Goal: Information Seeking & Learning: Learn about a topic

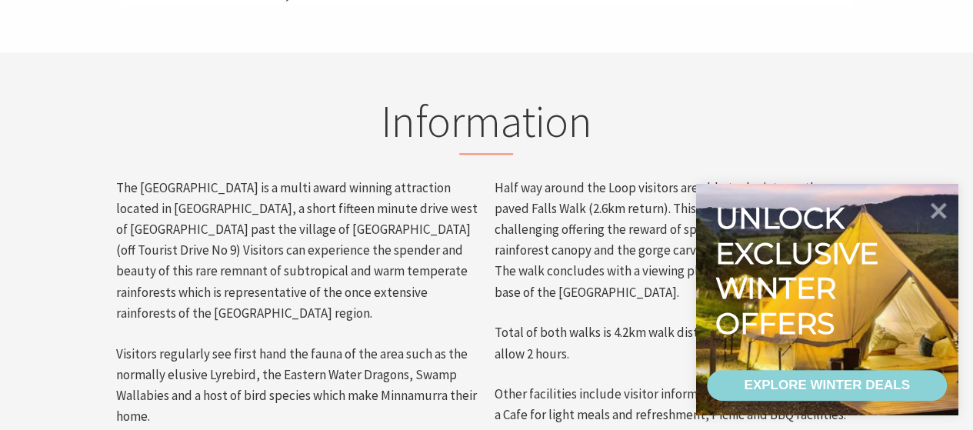
scroll to position [651, 991]
click at [941, 211] on icon at bounding box center [939, 210] width 18 height 18
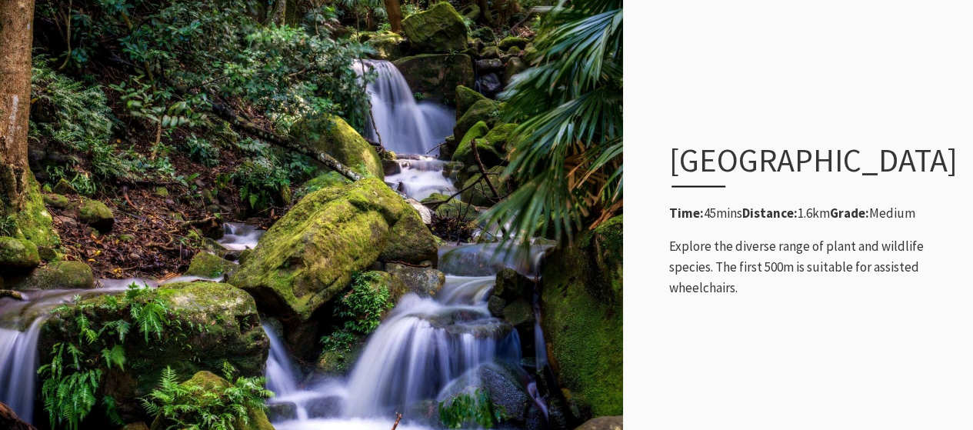
scroll to position [1363, 0]
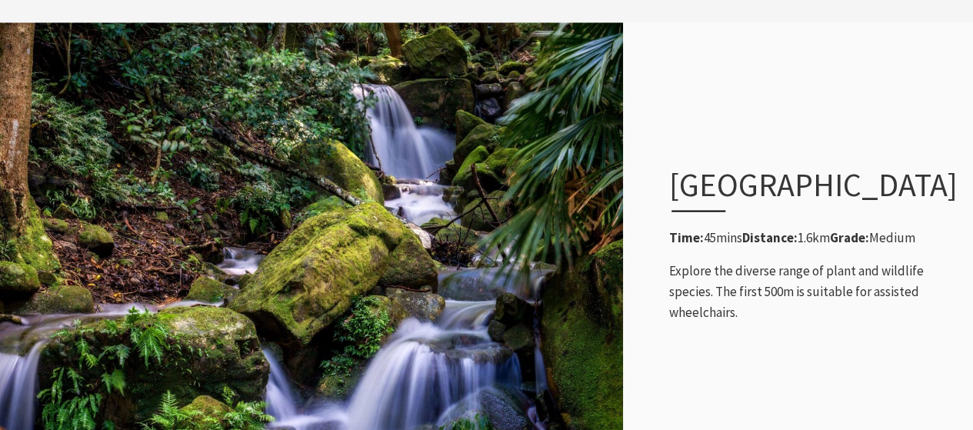
click at [704, 165] on h3 "[GEOGRAPHIC_DATA]" at bounding box center [799, 188] width 260 height 46
click at [762, 265] on p "Explore the diverse range of plant and wildlife species. The first 500m is suit…" at bounding box center [813, 291] width 288 height 63
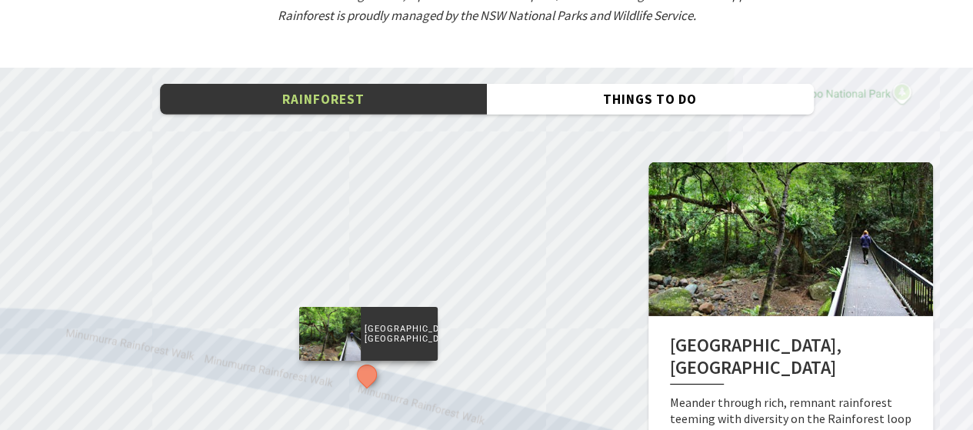
scroll to position [2364, 0]
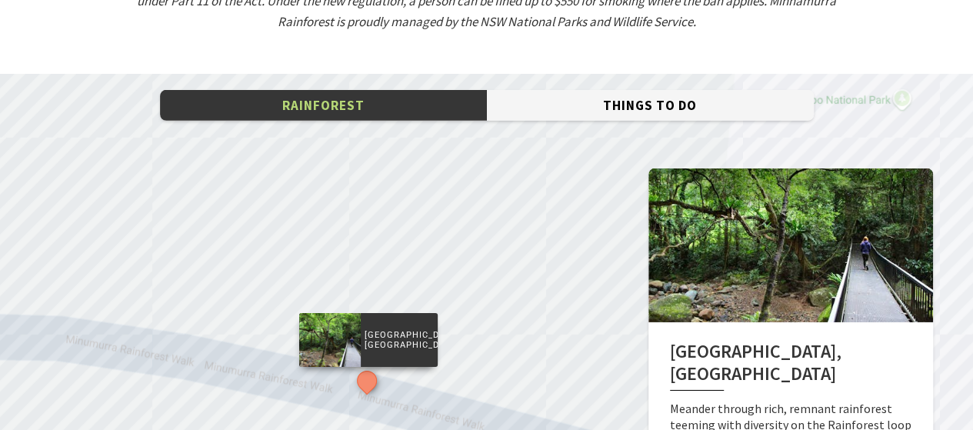
click at [672, 90] on button "Things To Do" at bounding box center [650, 106] width 327 height 32
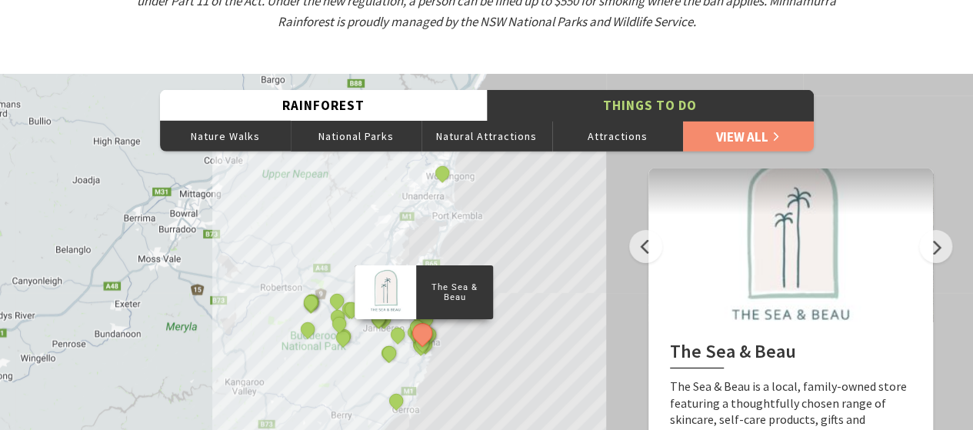
drag, startPoint x: 544, startPoint y: 292, endPoint x: 555, endPoint y: 195, distance: 97.5
click at [555, 195] on div "The Sea & Beau Hoddles Track, Kiama Kiama Ceramic Art Studio - Teaching and Mak…" at bounding box center [486, 352] width 973 height 554
click at [209, 121] on button "Nature Walks" at bounding box center [225, 136] width 131 height 31
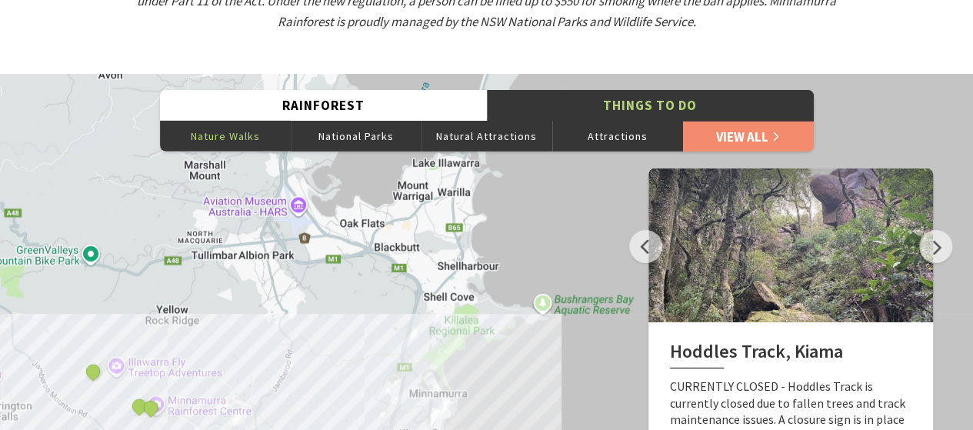
drag, startPoint x: 598, startPoint y: 300, endPoint x: 437, endPoint y: 395, distance: 187.6
click at [437, 395] on div "Hoddles Track, Kiama Budderoo National Park Nellies Glen picnic area Illawarra …" at bounding box center [486, 352] width 973 height 554
click at [605, 121] on button "Attractions" at bounding box center [617, 136] width 131 height 31
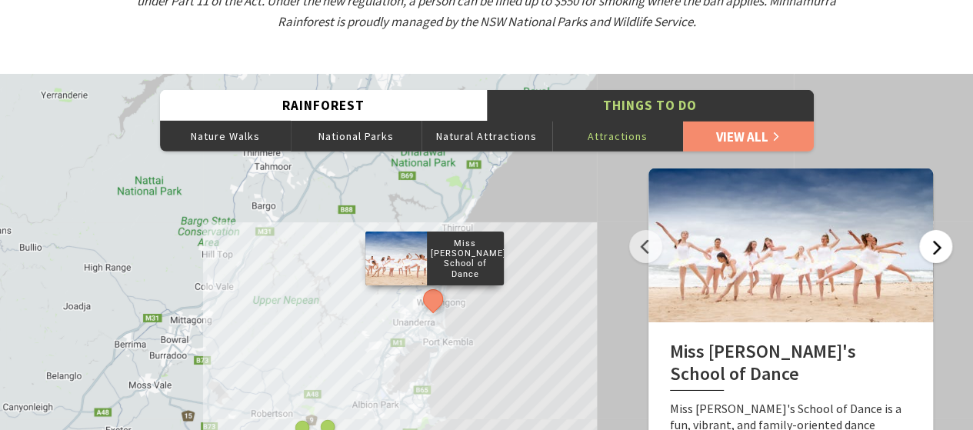
click at [936, 235] on button "Next" at bounding box center [935, 246] width 33 height 33
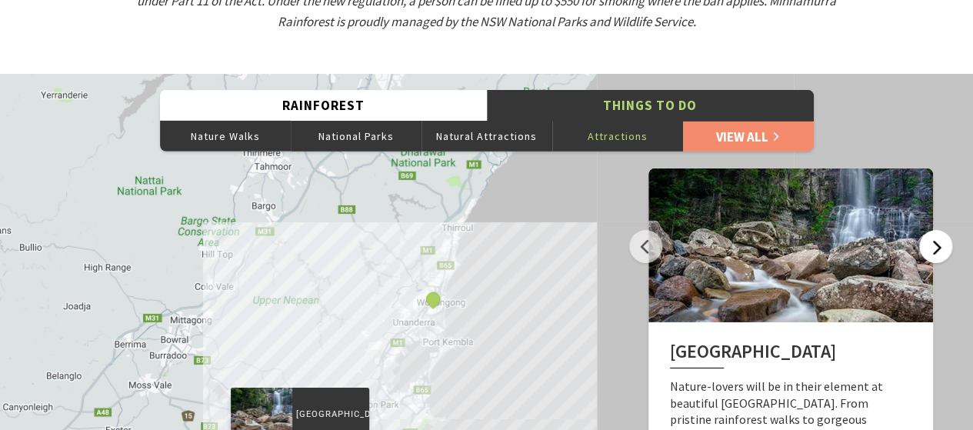
click at [936, 235] on button "Next" at bounding box center [935, 246] width 33 height 33
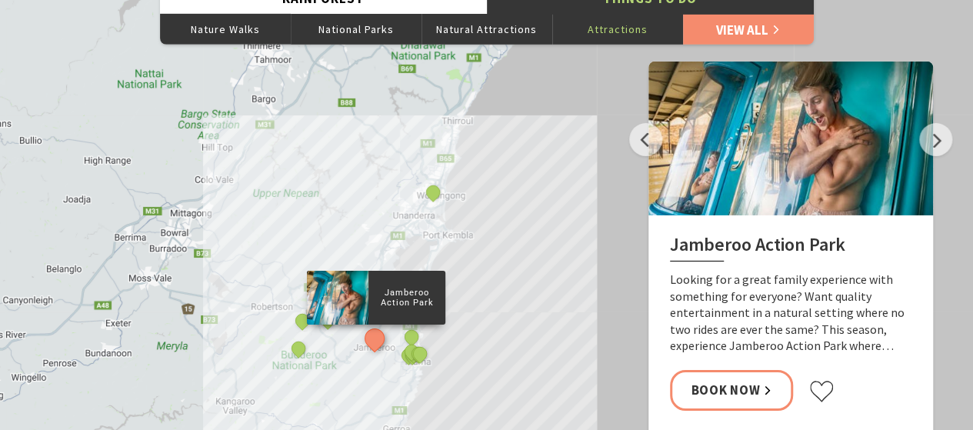
scroll to position [2464, 0]
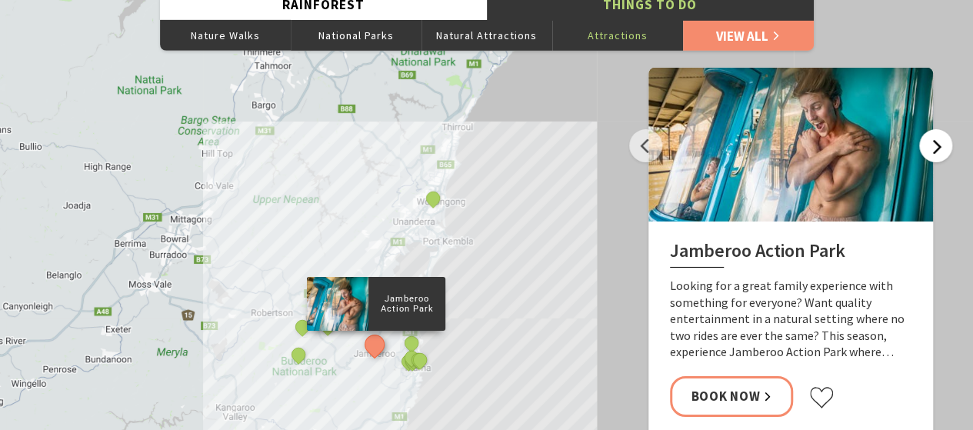
click at [930, 129] on button "Next" at bounding box center [935, 145] width 33 height 33
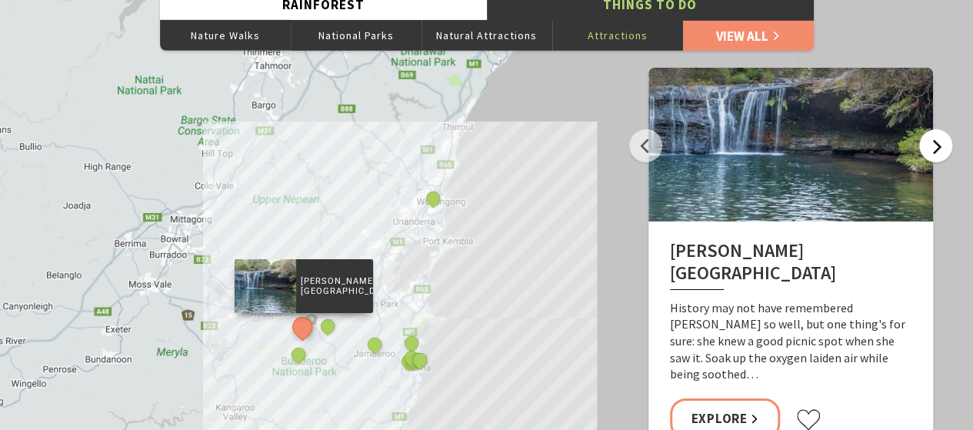
click at [930, 129] on button "Next" at bounding box center [935, 145] width 33 height 33
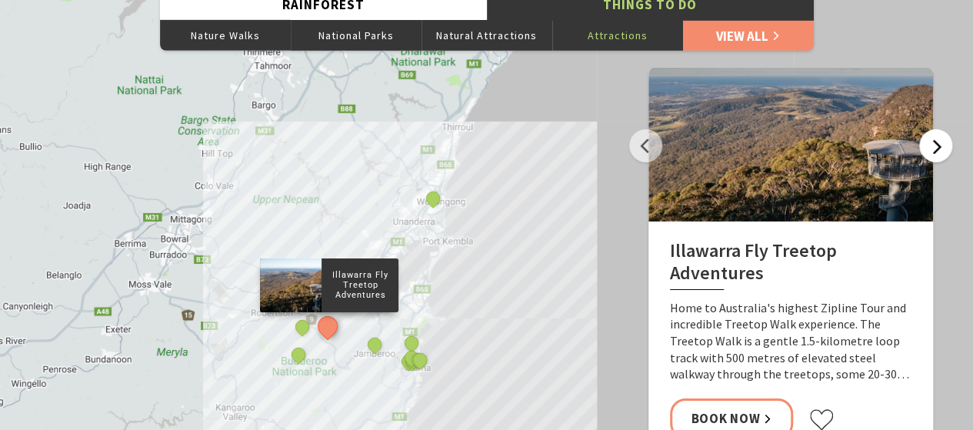
click at [935, 129] on button "Next" at bounding box center [935, 145] width 33 height 33
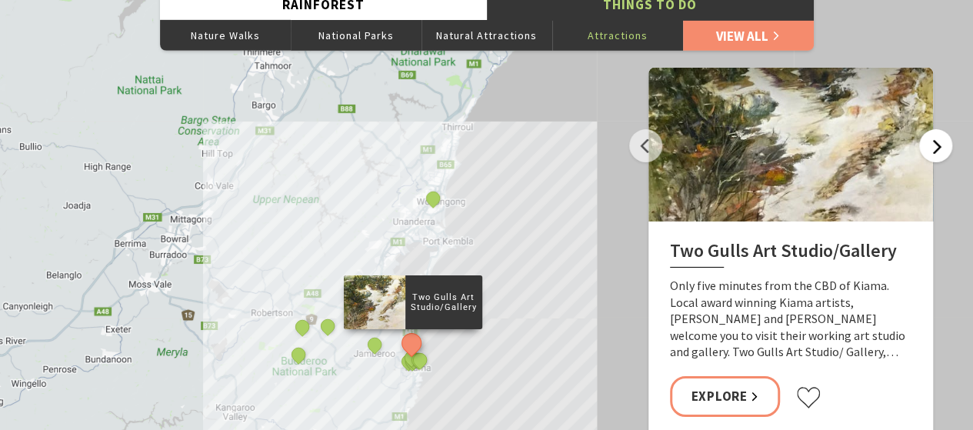
click at [935, 129] on button "Next" at bounding box center [935, 145] width 33 height 33
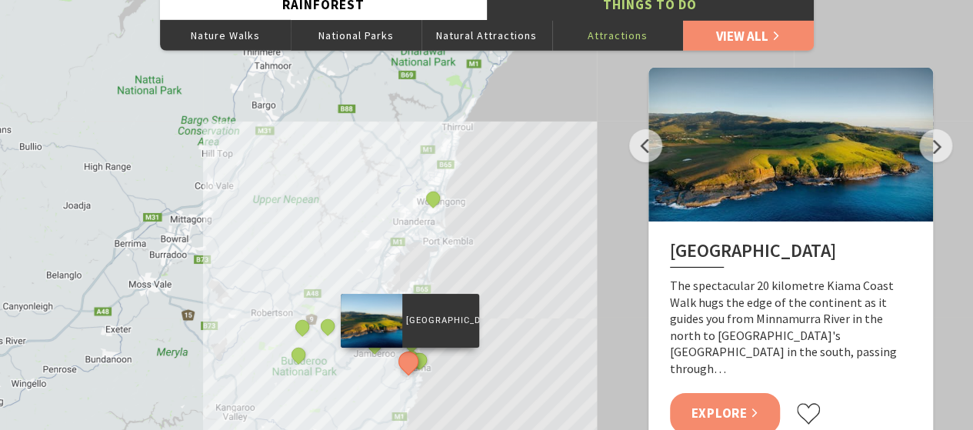
click at [745, 393] on link "Explore" at bounding box center [725, 413] width 111 height 41
click at [940, 129] on button "Next" at bounding box center [935, 145] width 33 height 33
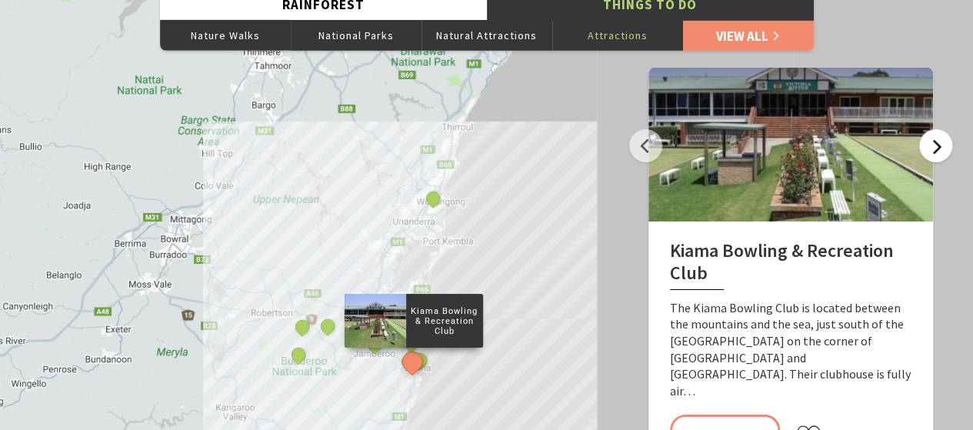
click at [940, 129] on button "Next" at bounding box center [935, 145] width 33 height 33
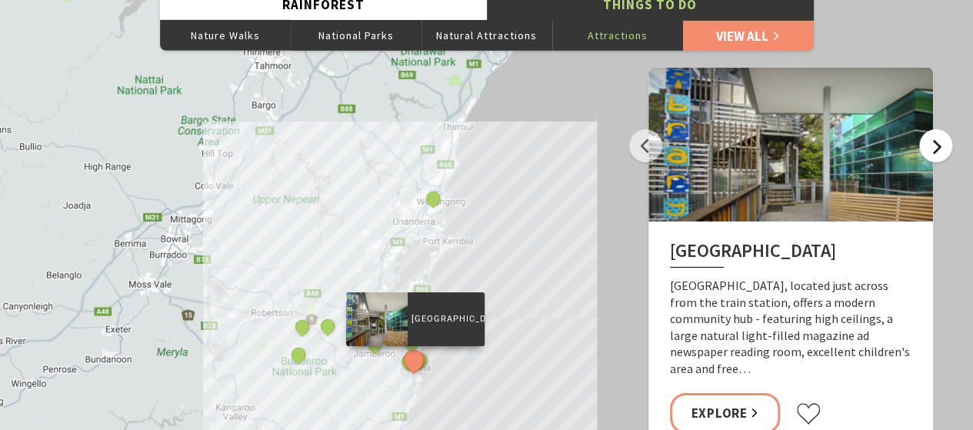
click at [940, 129] on button "Next" at bounding box center [935, 145] width 33 height 33
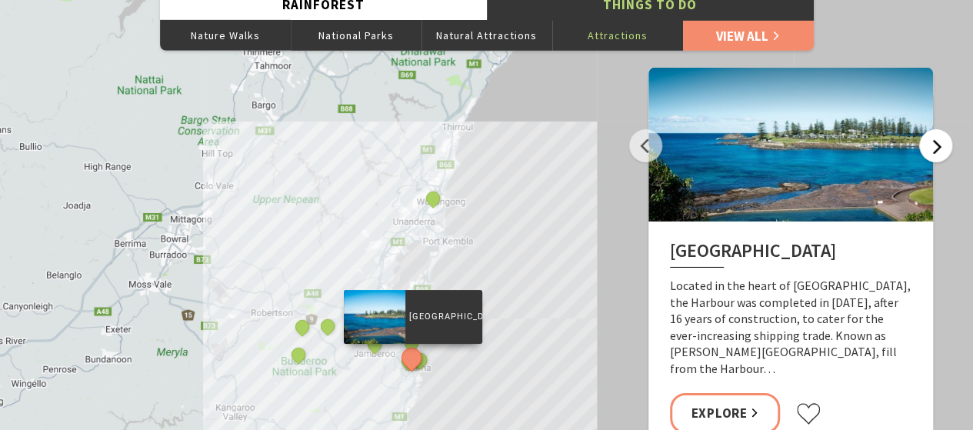
click at [940, 129] on button "Next" at bounding box center [935, 145] width 33 height 33
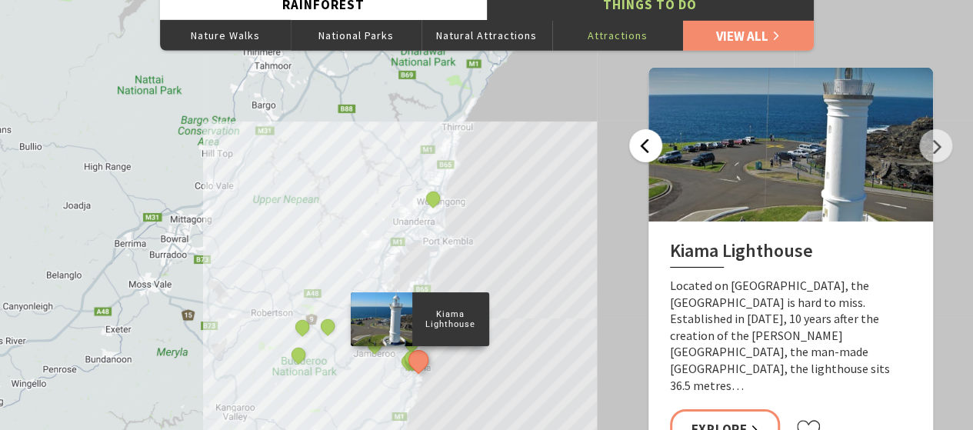
click at [637, 129] on button "Previous" at bounding box center [645, 145] width 33 height 33
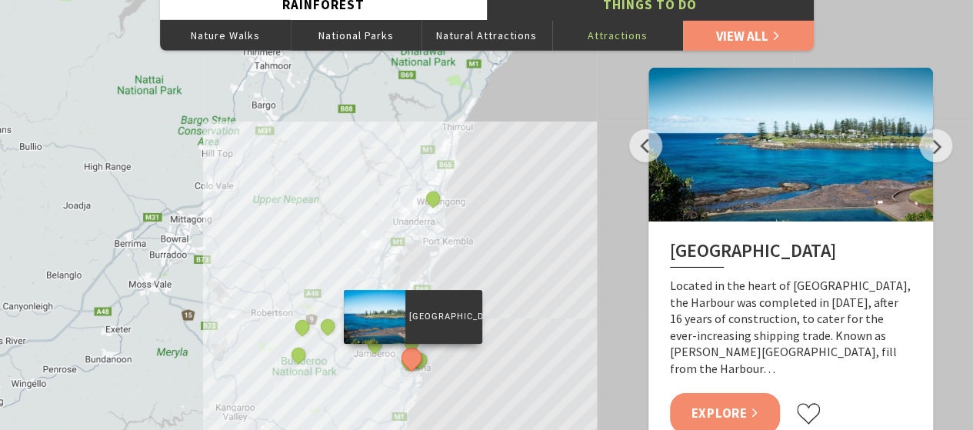
click at [712, 393] on link "Explore" at bounding box center [725, 413] width 111 height 41
click at [922, 129] on button "Next" at bounding box center [935, 145] width 33 height 33
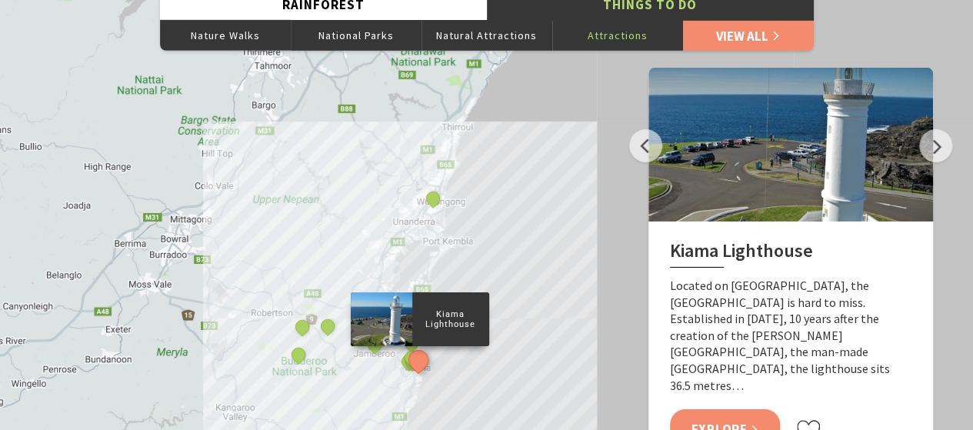
click at [709, 409] on link "Explore" at bounding box center [725, 429] width 111 height 41
click at [638, 130] on button "Previous" at bounding box center [645, 145] width 33 height 33
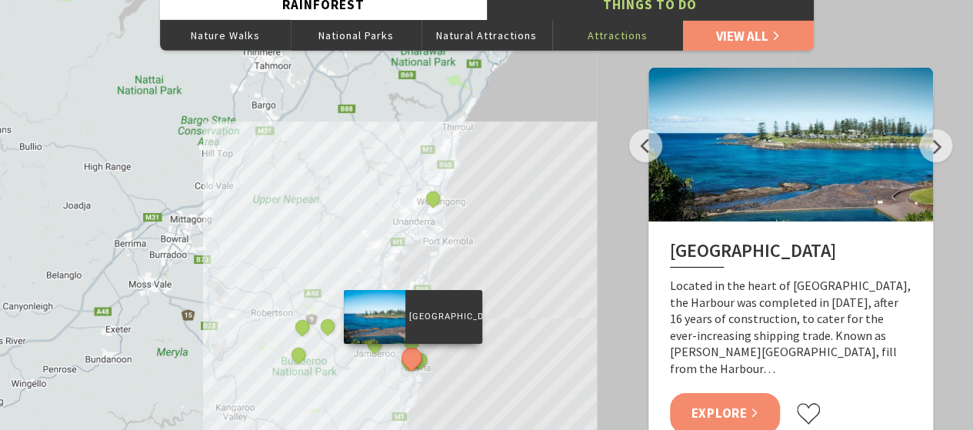
click at [705, 393] on link "Explore" at bounding box center [725, 413] width 111 height 41
click at [646, 129] on button "Previous" at bounding box center [645, 145] width 33 height 33
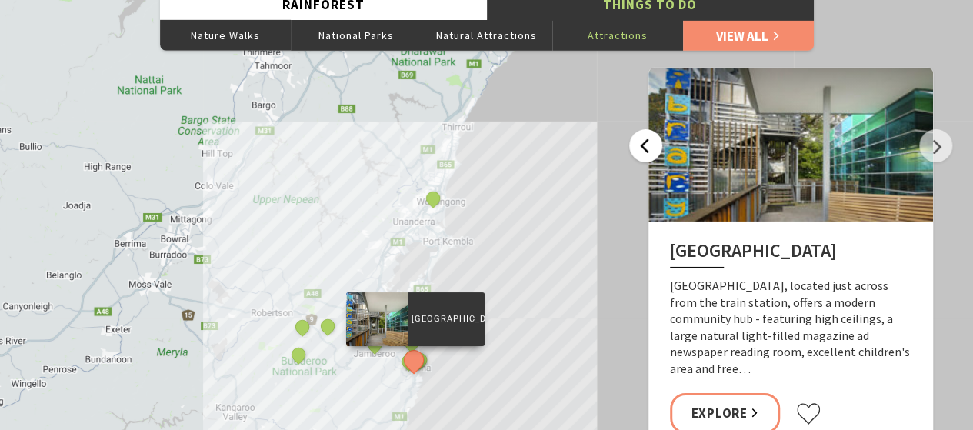
click at [645, 129] on button "Previous" at bounding box center [645, 145] width 33 height 33
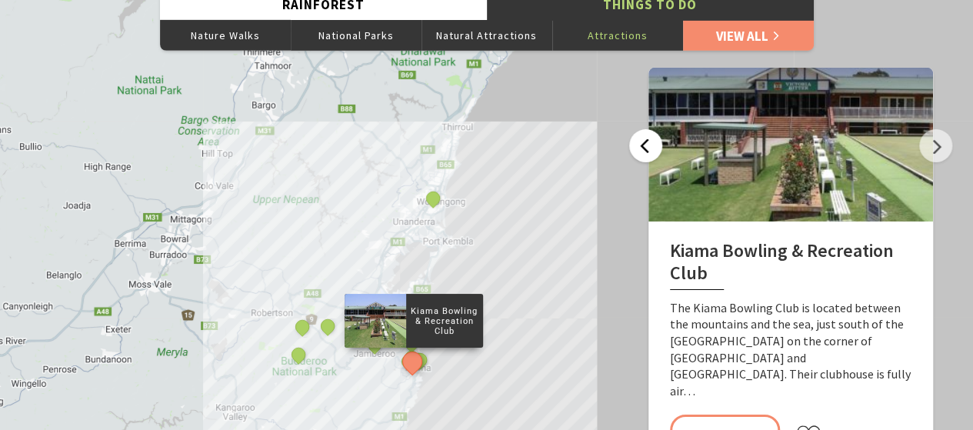
click at [645, 129] on button "Previous" at bounding box center [645, 145] width 33 height 33
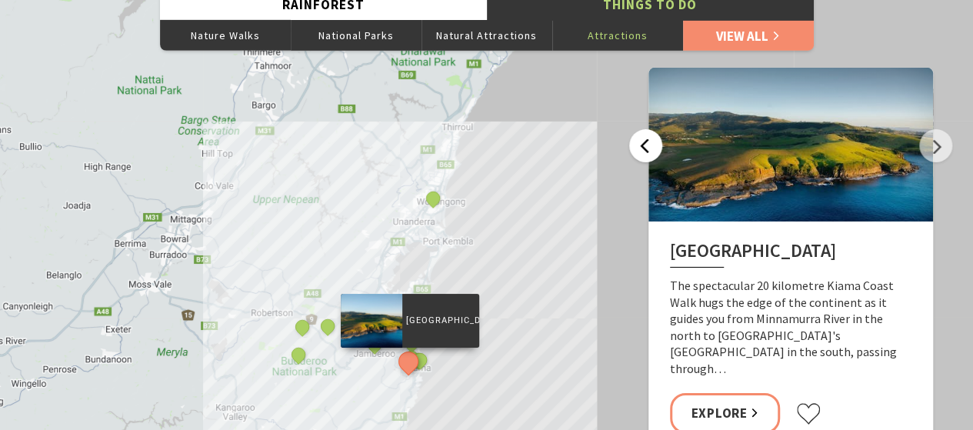
click at [645, 129] on button "Previous" at bounding box center [645, 145] width 33 height 33
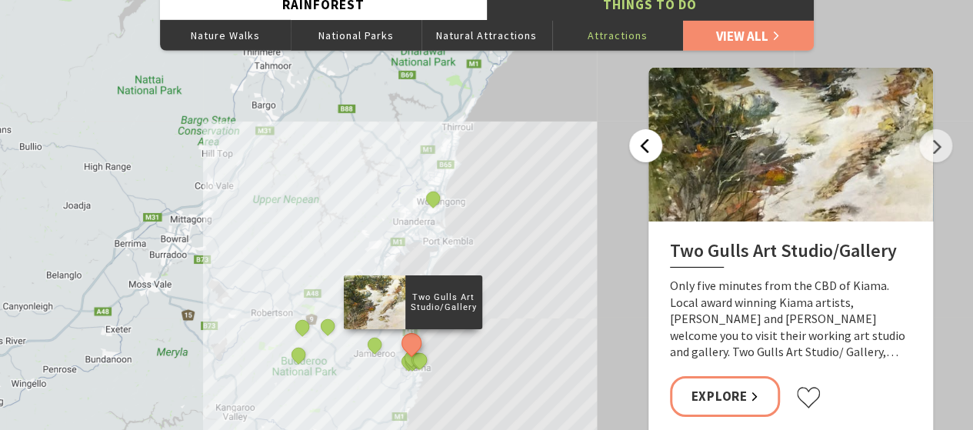
click at [645, 129] on button "Previous" at bounding box center [645, 145] width 33 height 33
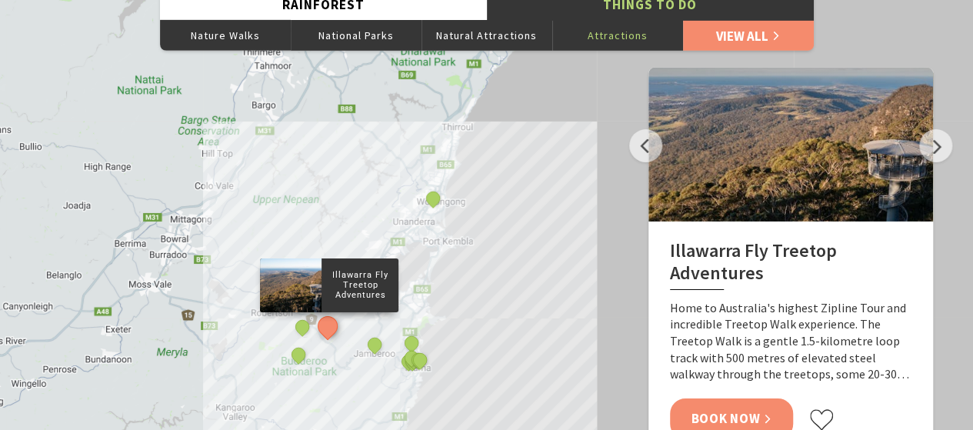
click at [717, 398] on link "Book Now" at bounding box center [732, 418] width 124 height 41
click at [932, 129] on button "Next" at bounding box center [935, 145] width 33 height 33
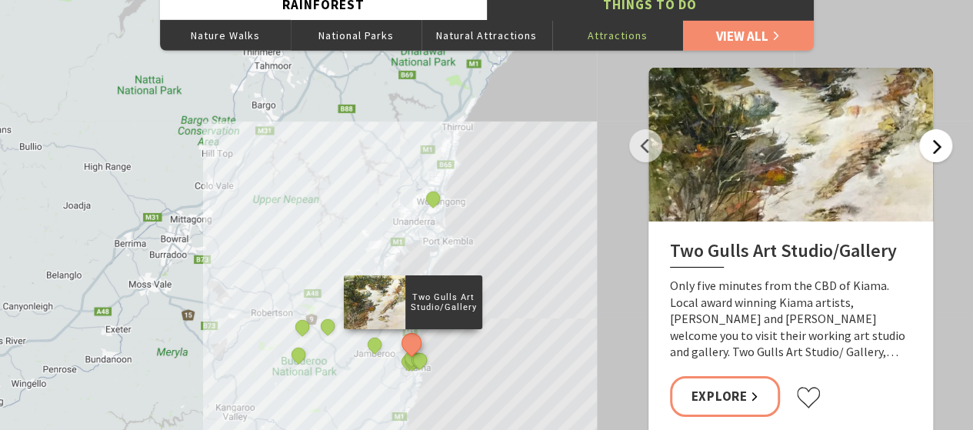
click at [932, 129] on button "Next" at bounding box center [935, 145] width 33 height 33
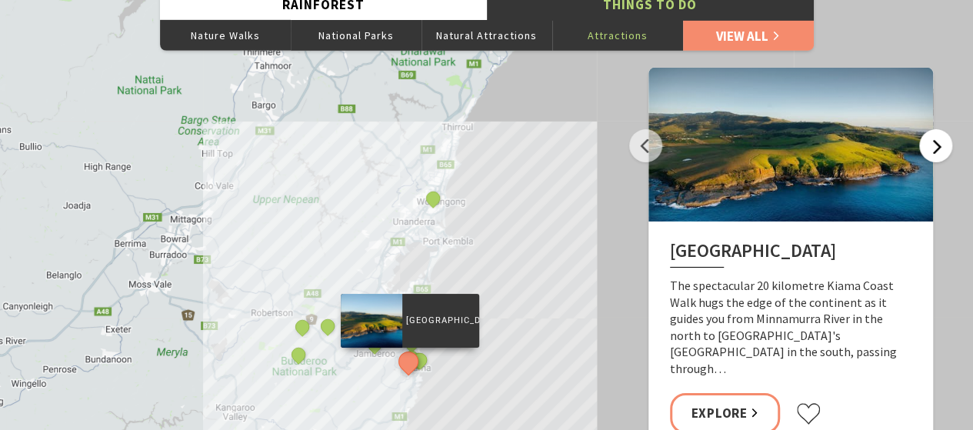
click at [932, 129] on button "Next" at bounding box center [935, 145] width 33 height 33
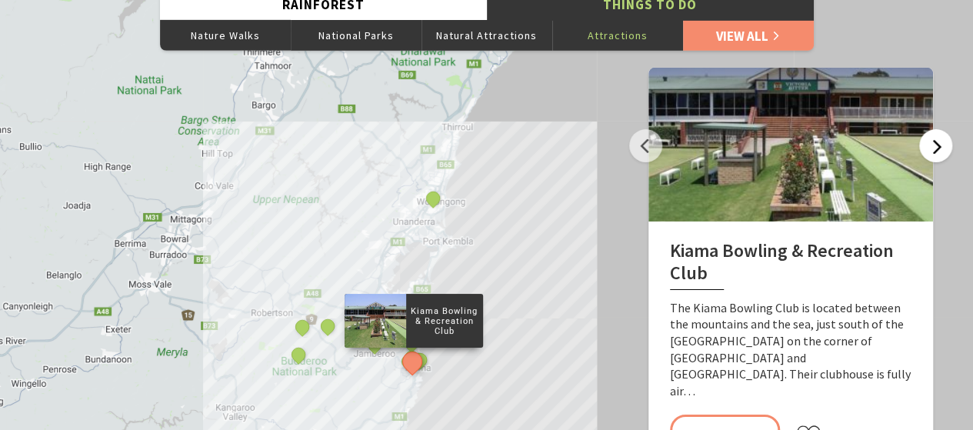
click at [932, 129] on button "Next" at bounding box center [935, 145] width 33 height 33
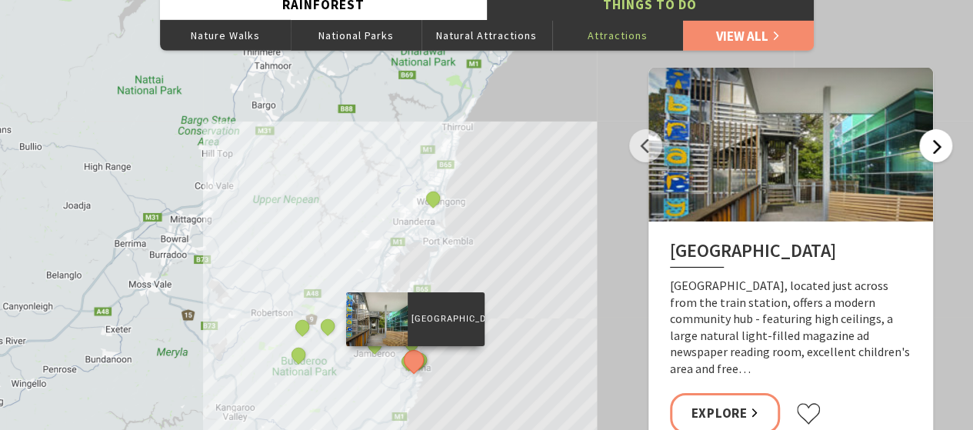
click at [932, 129] on button "Next" at bounding box center [935, 145] width 33 height 33
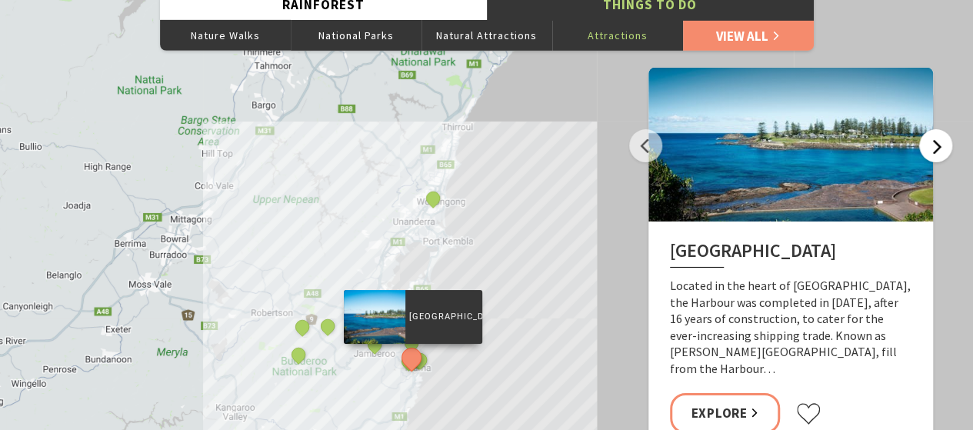
click at [932, 129] on button "Next" at bounding box center [935, 145] width 33 height 33
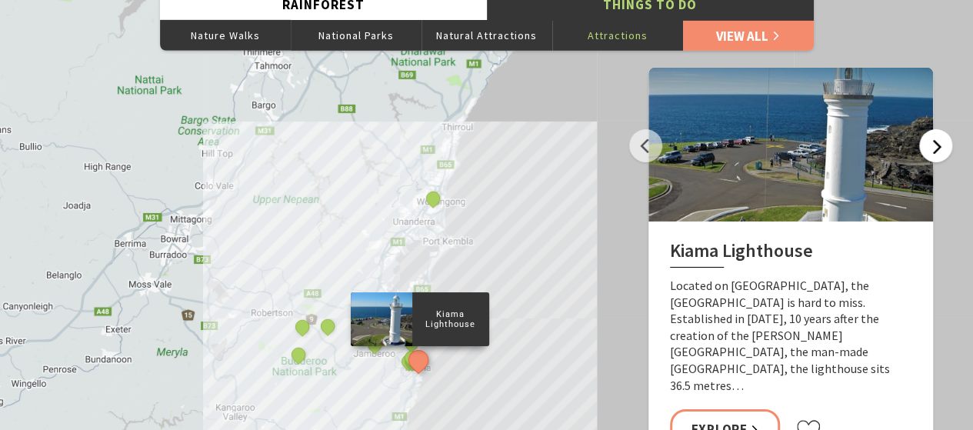
click at [932, 129] on button "Next" at bounding box center [935, 145] width 33 height 33
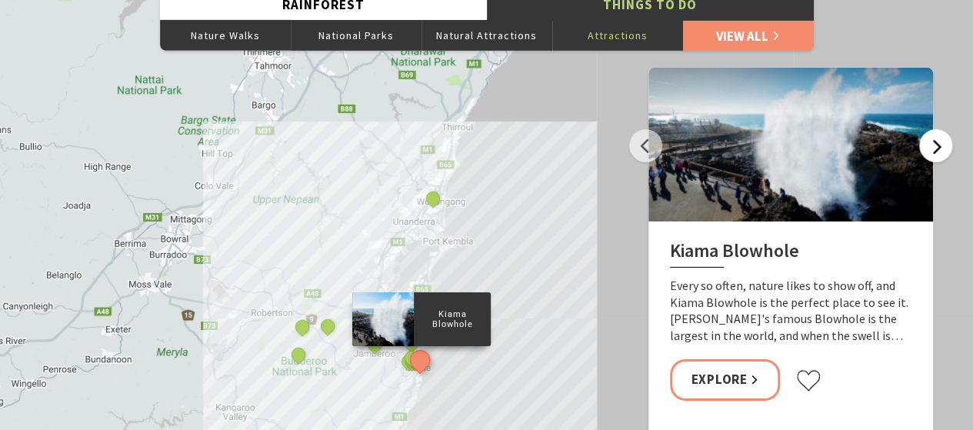
click at [932, 129] on button "Next" at bounding box center [935, 145] width 33 height 33
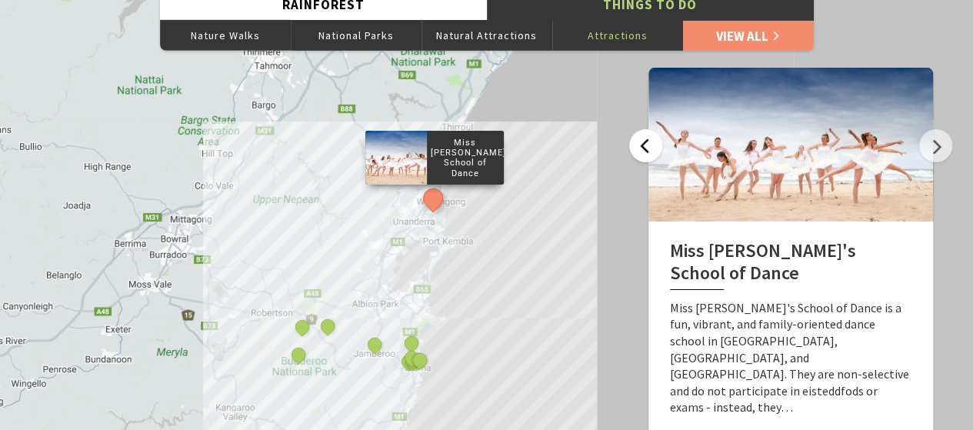
click at [638, 129] on button "Previous" at bounding box center [645, 145] width 33 height 33
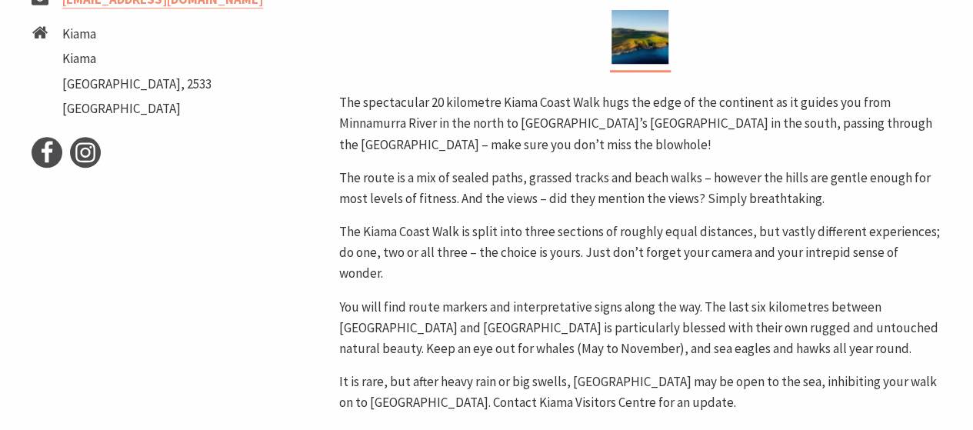
scroll to position [684, 0]
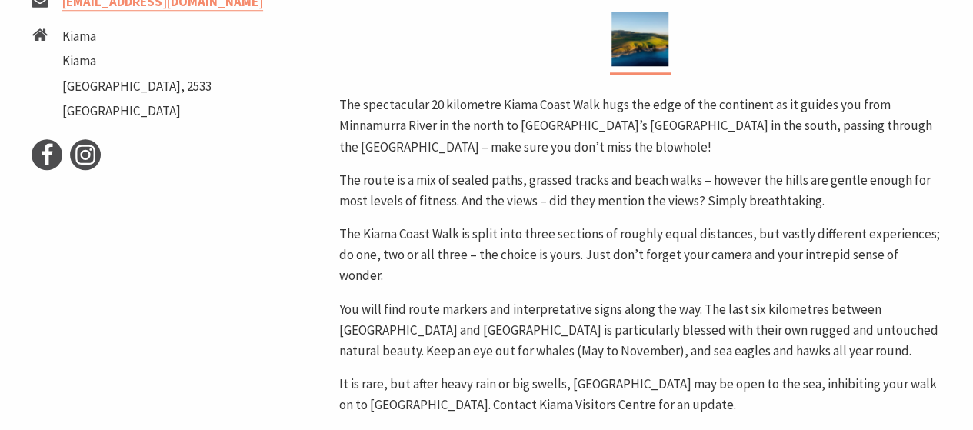
click at [586, 224] on p "The Kiama Coast Walk is split into three sections of roughly equal distances, b…" at bounding box center [639, 255] width 603 height 63
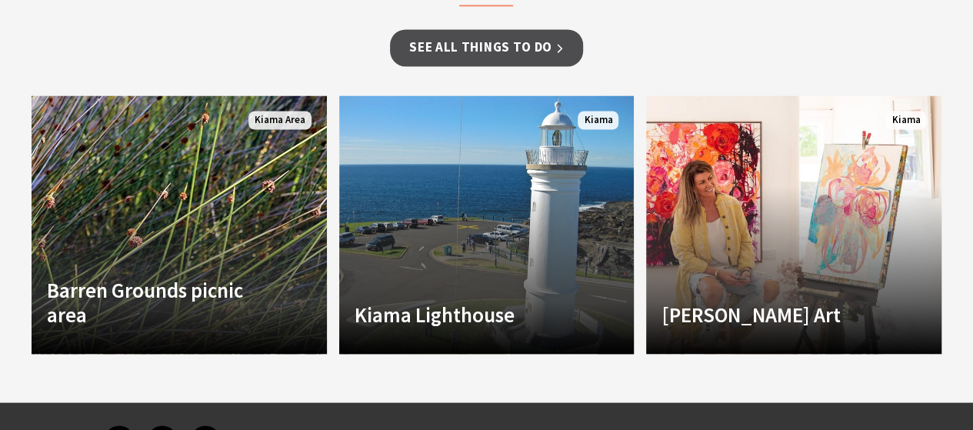
scroll to position [1280, 0]
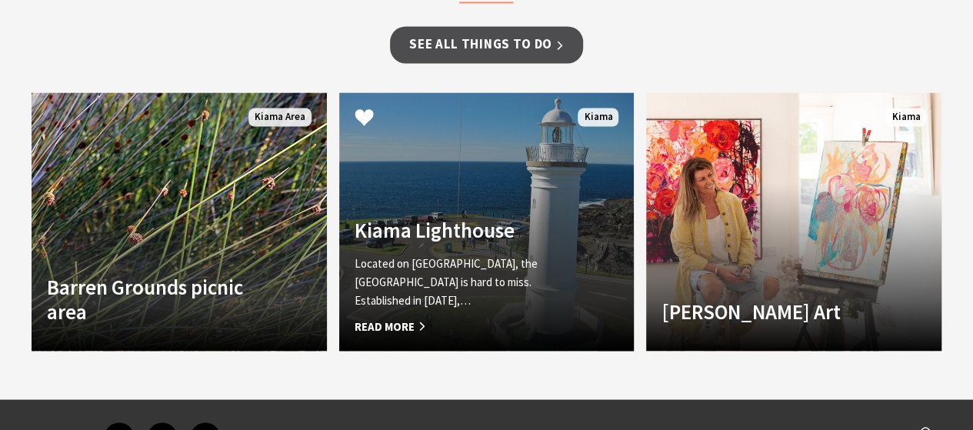
click at [416, 325] on span "Read More" at bounding box center [465, 326] width 220 height 18
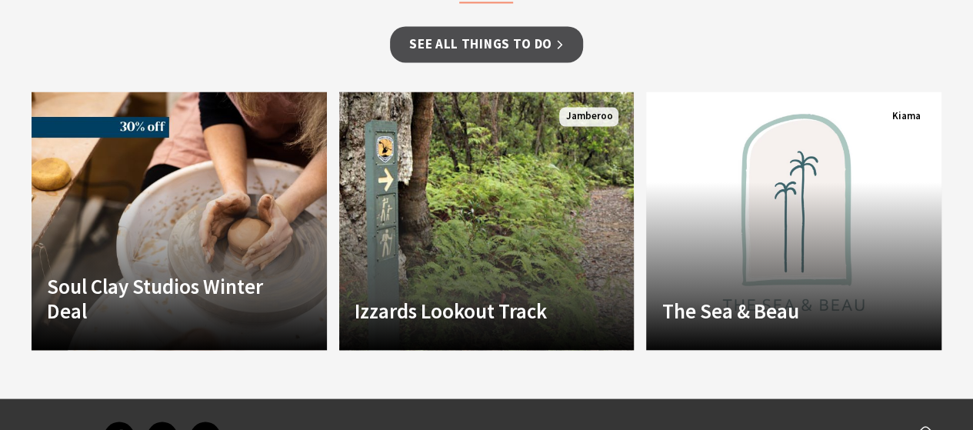
scroll to position [1316, 0]
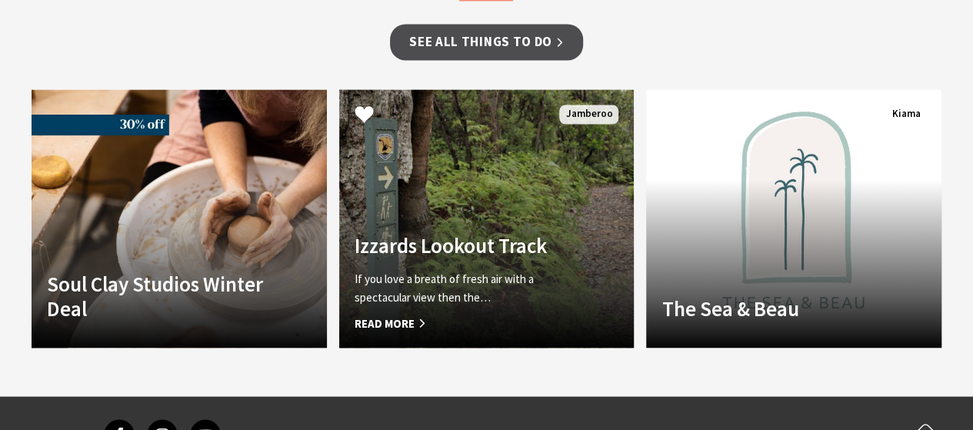
click at [514, 298] on p "If you love a breath of fresh air with a spectacular view then the…" at bounding box center [465, 287] width 220 height 37
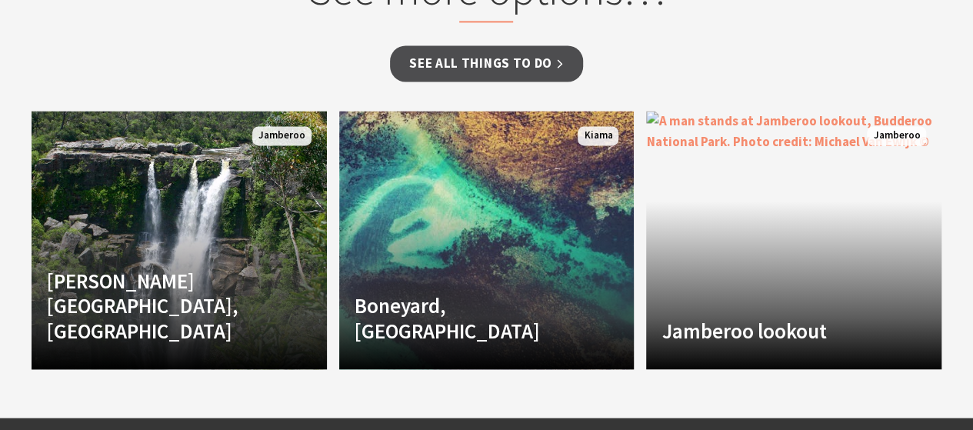
scroll to position [1189, 0]
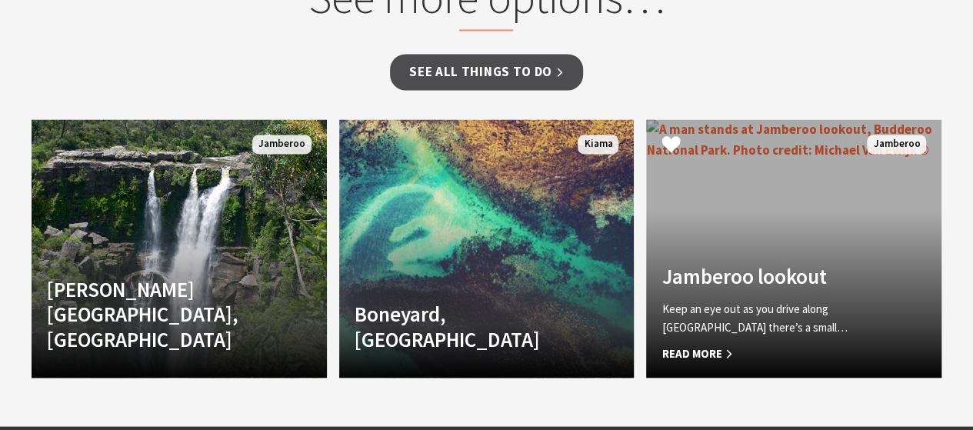
click at [719, 325] on p "Keep an eye out as you drive along [GEOGRAPHIC_DATA] there’s a small…" at bounding box center [771, 317] width 220 height 37
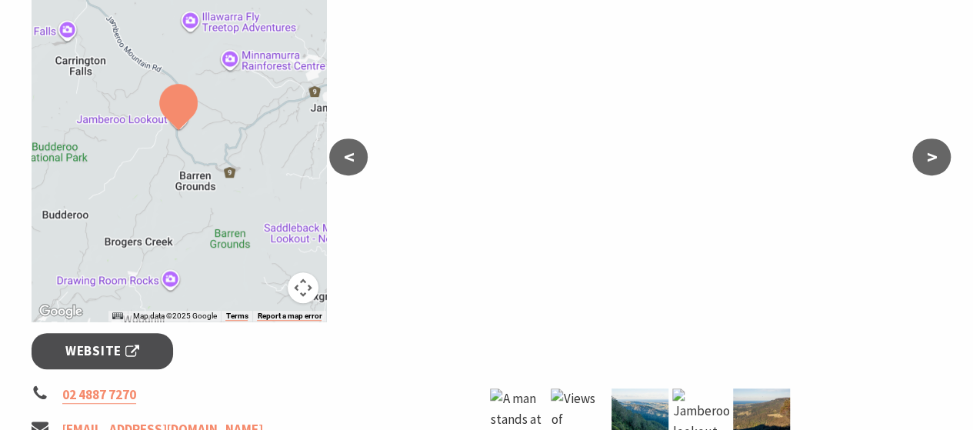
scroll to position [305, 0]
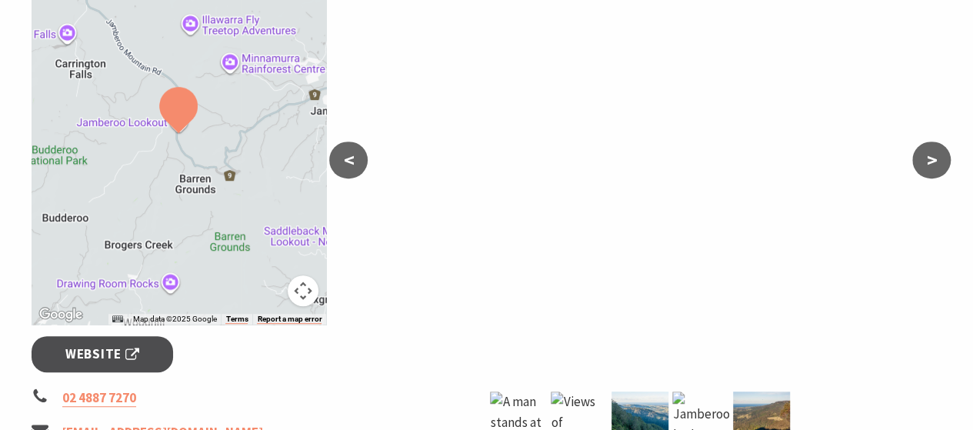
drag, startPoint x: 977, startPoint y: 47, endPoint x: 984, endPoint y: 101, distance: 54.3
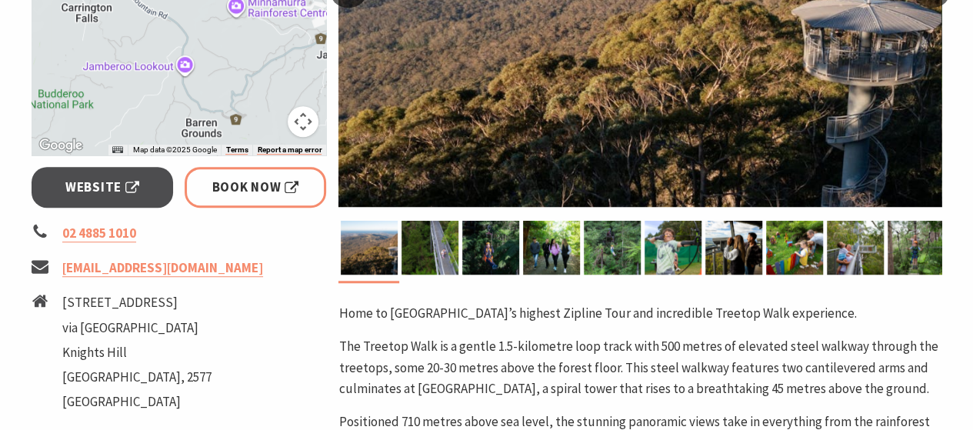
scroll to position [485, 0]
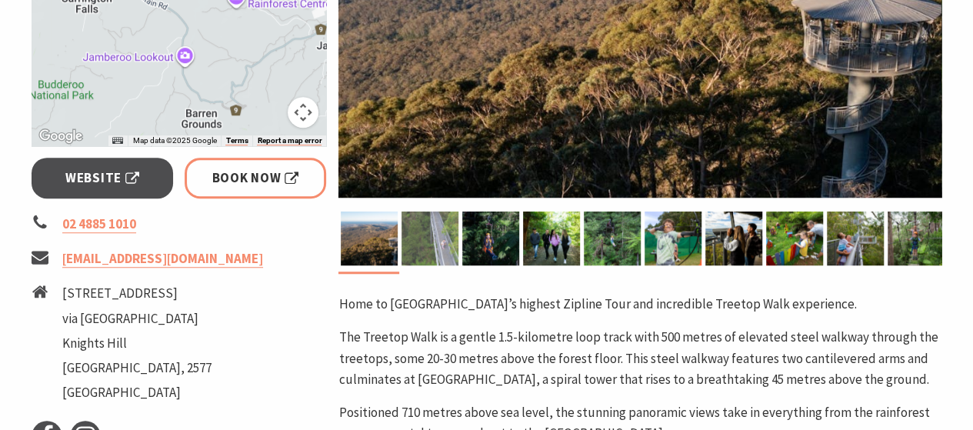
click at [441, 245] on img at bounding box center [430, 239] width 57 height 54
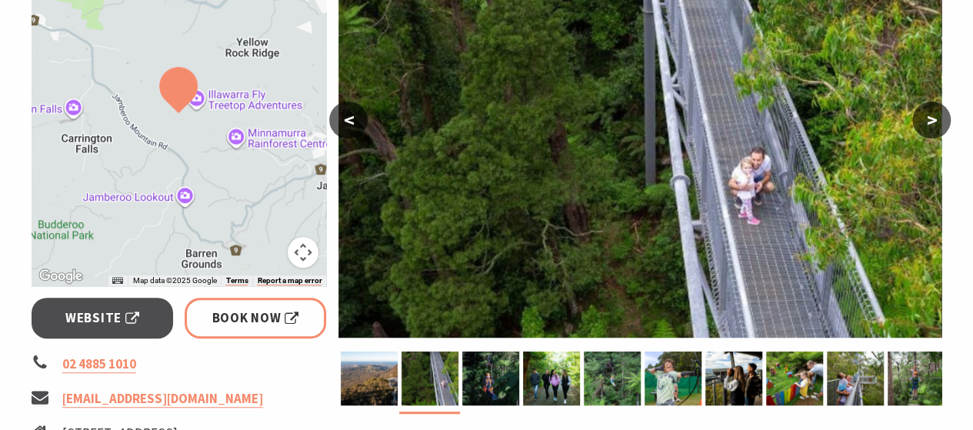
scroll to position [342, 0]
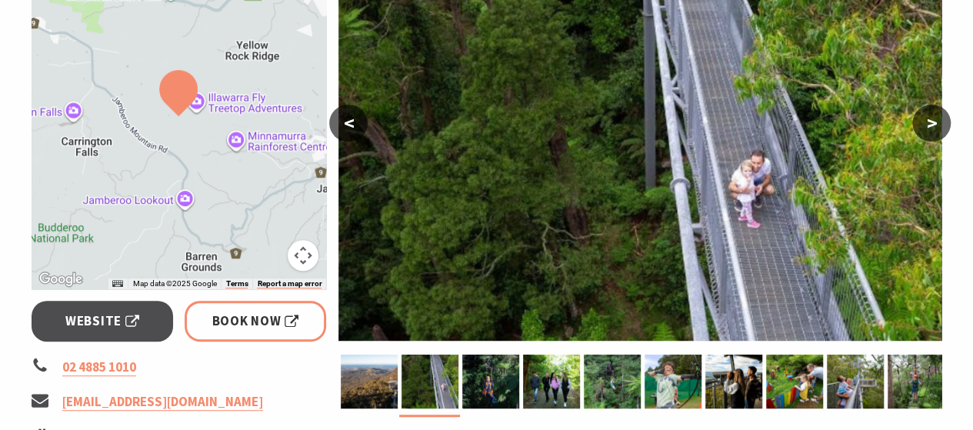
click at [931, 118] on button ">" at bounding box center [931, 123] width 38 height 37
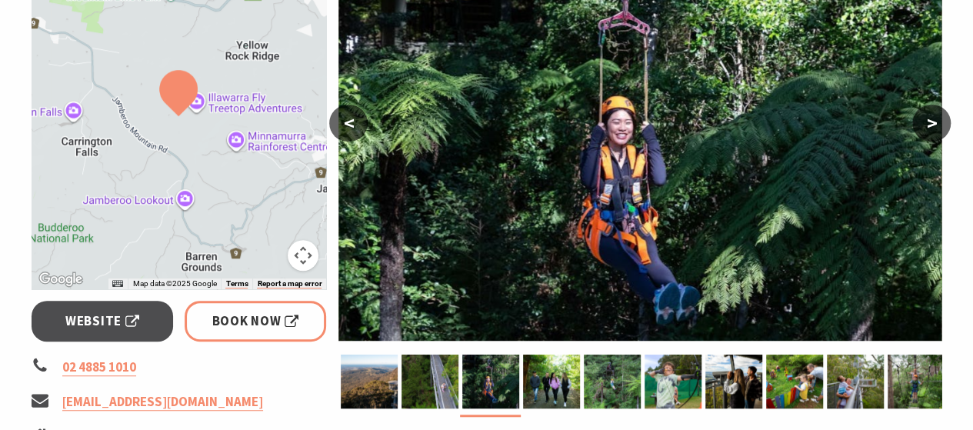
click at [931, 118] on button ">" at bounding box center [931, 123] width 38 height 37
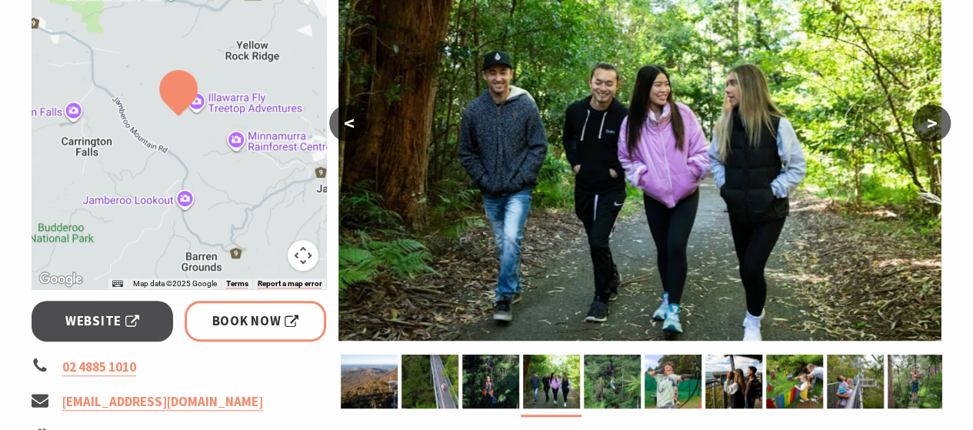
click at [931, 118] on button ">" at bounding box center [931, 123] width 38 height 37
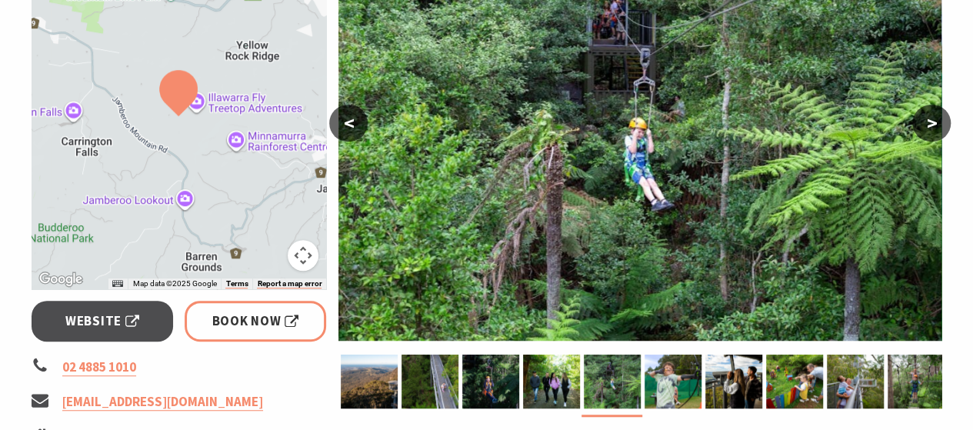
click at [931, 118] on button ">" at bounding box center [931, 123] width 38 height 37
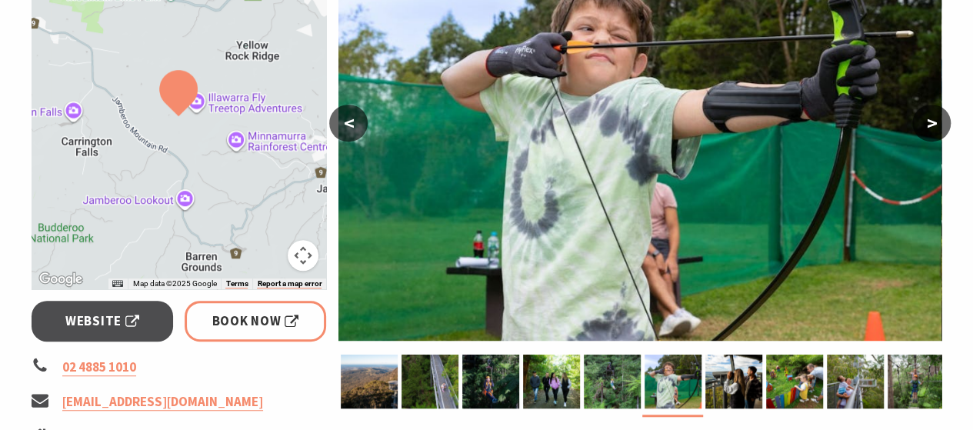
click at [931, 118] on button ">" at bounding box center [931, 123] width 38 height 37
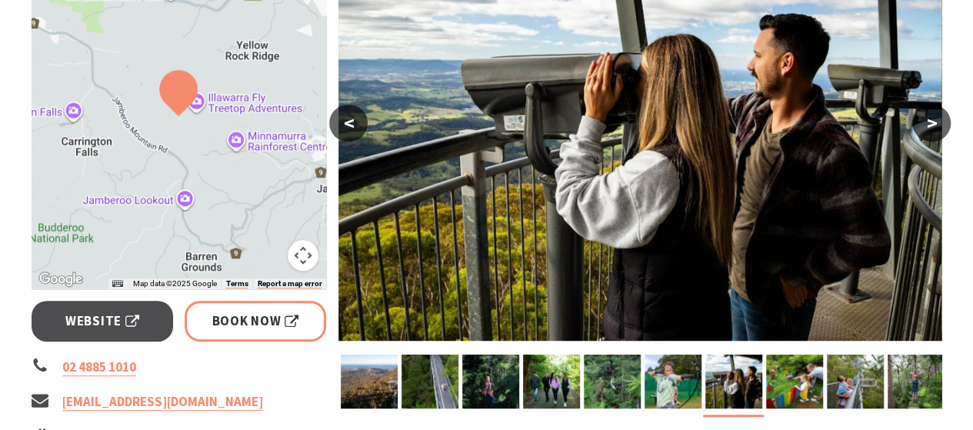
click at [931, 118] on button ">" at bounding box center [931, 123] width 38 height 37
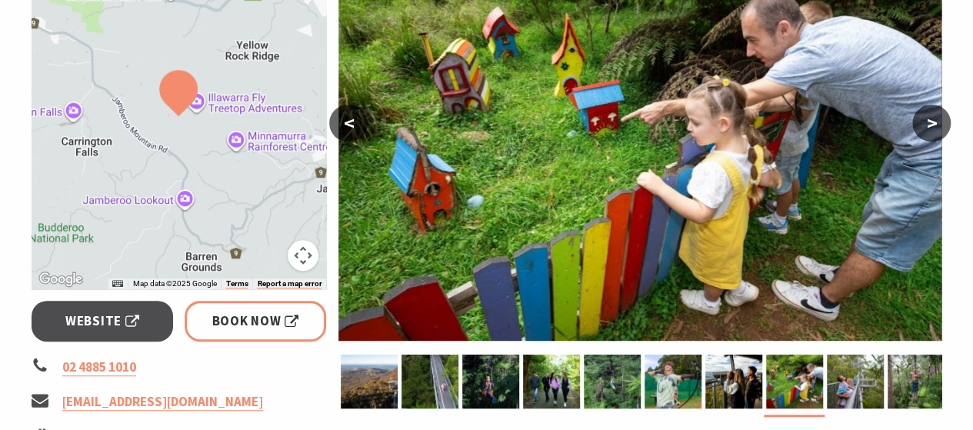
click at [931, 118] on button ">" at bounding box center [931, 123] width 38 height 37
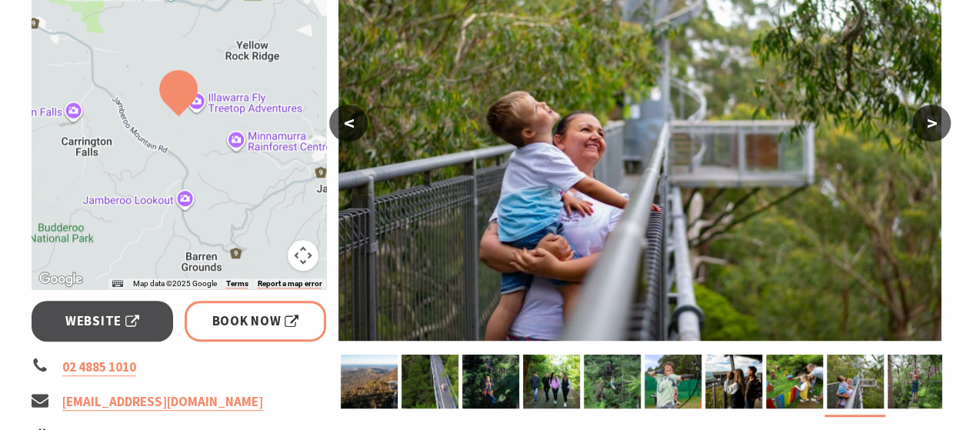
click at [931, 118] on button ">" at bounding box center [931, 123] width 38 height 37
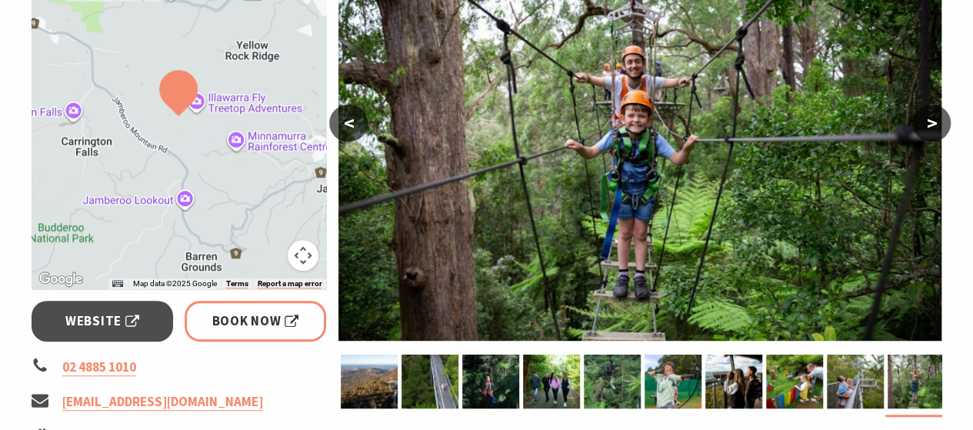
click at [931, 118] on button ">" at bounding box center [931, 123] width 38 height 37
click at [935, 124] on button ">" at bounding box center [931, 123] width 38 height 37
click at [934, 123] on button ">" at bounding box center [931, 123] width 38 height 37
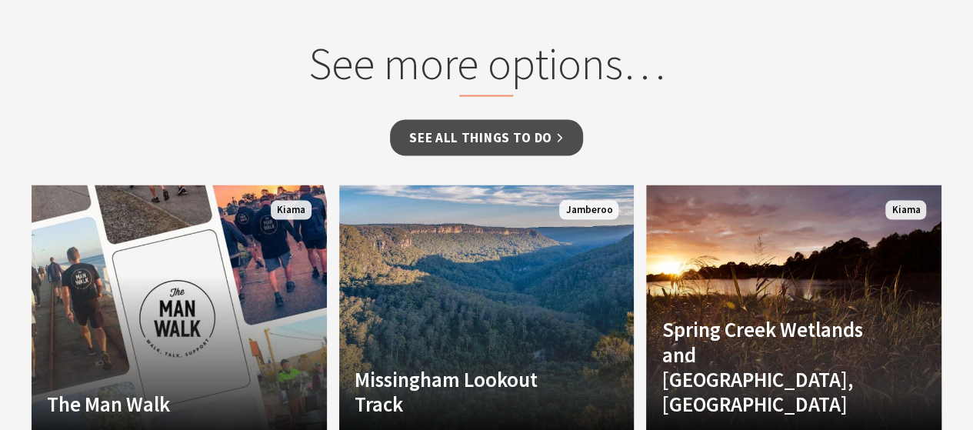
scroll to position [1491, 0]
